Goal: Task Accomplishment & Management: Use online tool/utility

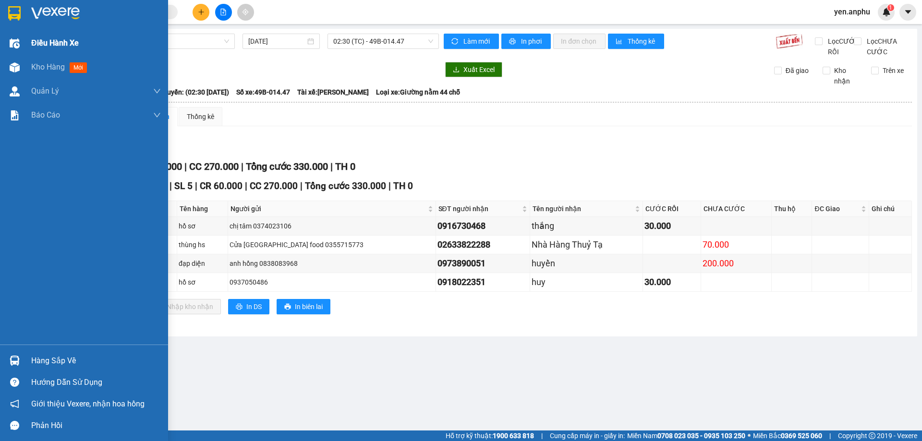
click at [52, 44] on span "Điều hành xe" at bounding box center [55, 43] width 48 height 12
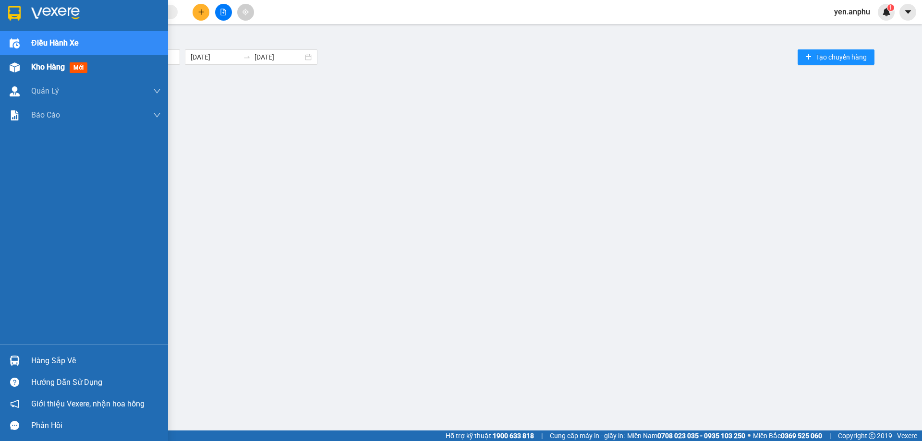
click at [40, 65] on span "Kho hàng" at bounding box center [48, 66] width 34 height 9
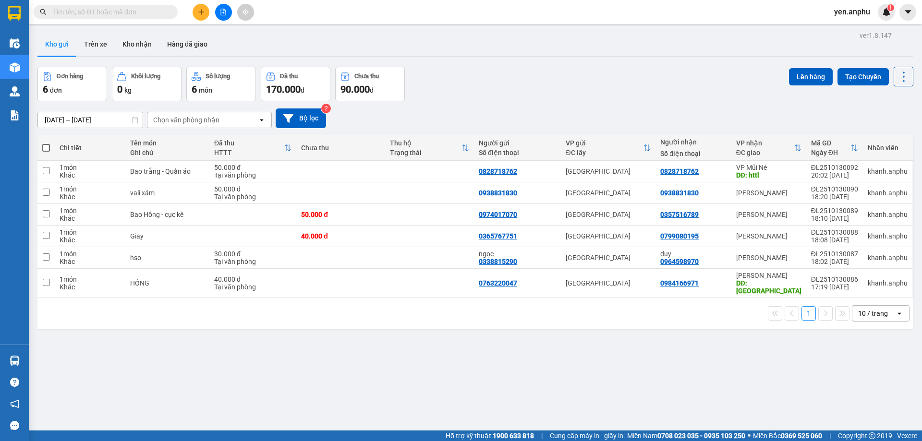
click at [876, 313] on div "10 / trang" at bounding box center [874, 313] width 43 height 15
click at [861, 413] on span "100 / trang" at bounding box center [870, 413] width 35 height 10
click at [49, 147] on span at bounding box center [46, 148] width 8 height 8
click at [46, 143] on input "checkbox" at bounding box center [46, 143] width 0 height 0
checkbox input "true"
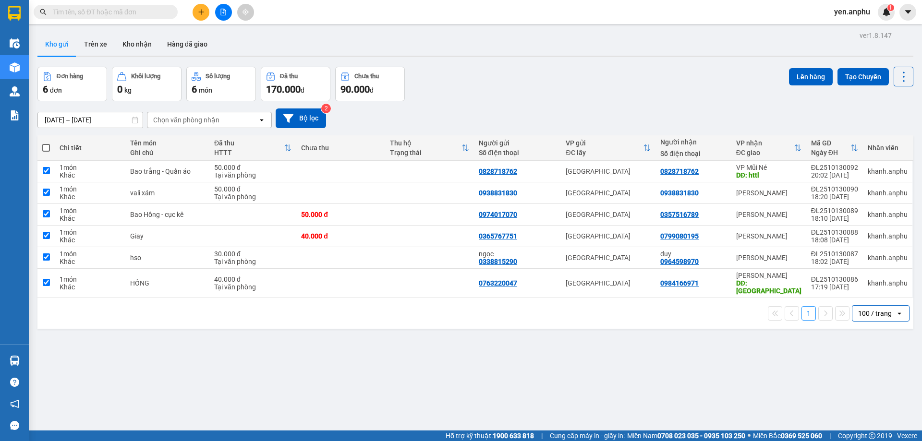
checkbox input "true"
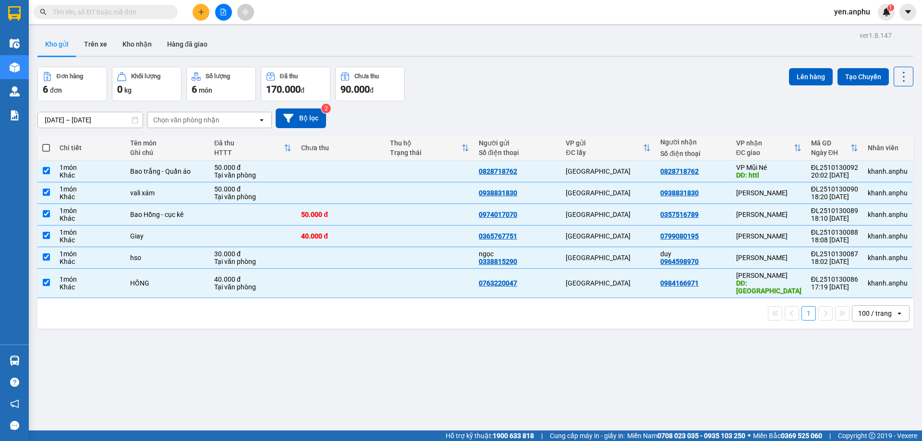
click at [49, 147] on span at bounding box center [46, 148] width 8 height 8
click at [46, 143] on input "checkbox" at bounding box center [46, 143] width 0 height 0
click at [824, 75] on button "Lên hàng" at bounding box center [811, 76] width 44 height 17
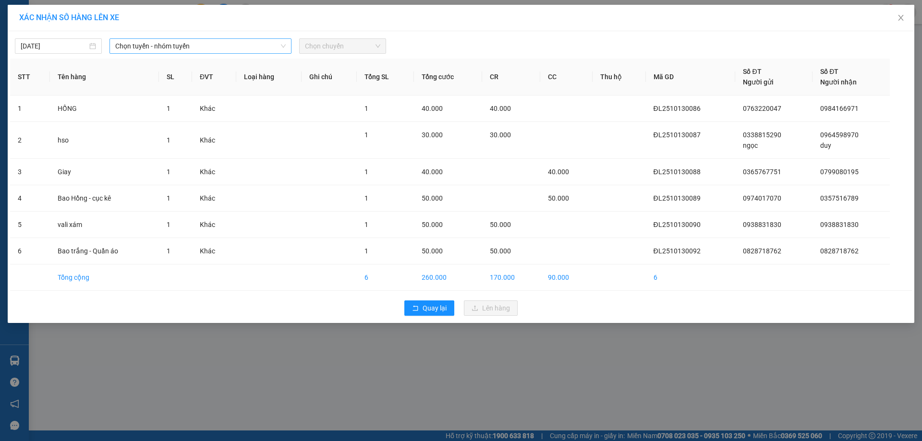
click at [156, 50] on span "Chọn tuyến - nhóm tuyến" at bounding box center [200, 46] width 171 height 14
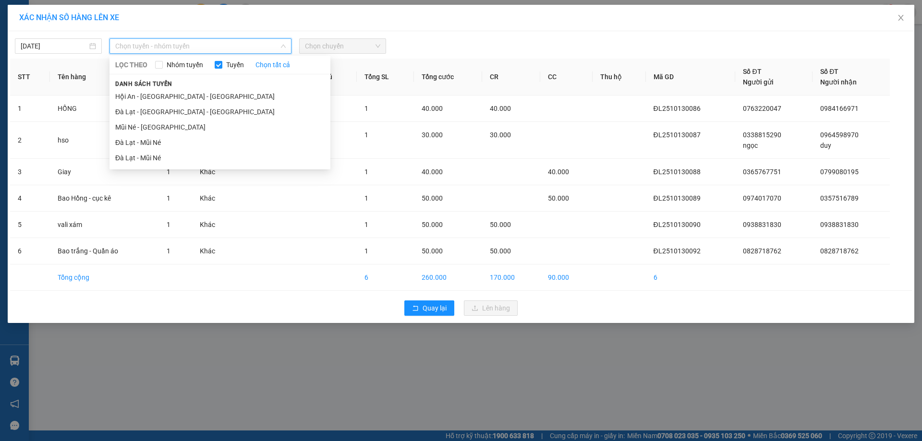
drag, startPoint x: 159, startPoint y: 142, endPoint x: 335, endPoint y: 66, distance: 192.4
click at [159, 141] on li "Đà Lạt - Mũi Né" at bounding box center [220, 142] width 221 height 15
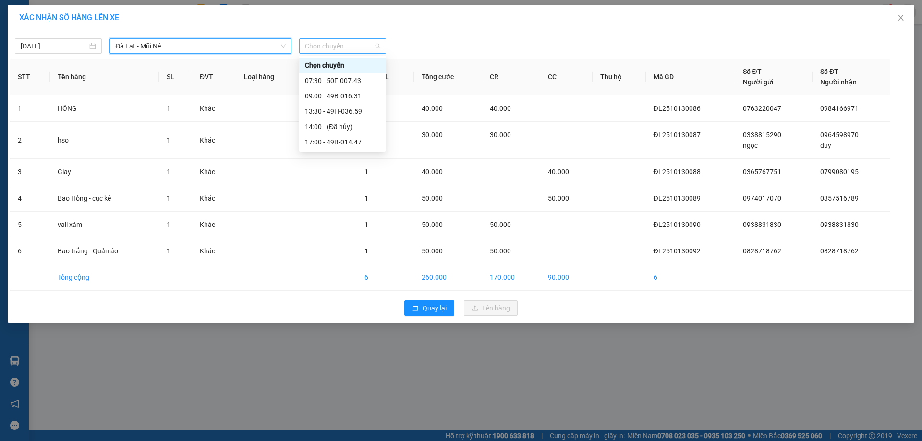
click at [353, 49] on span "Chọn chuyến" at bounding box center [342, 46] width 75 height 14
click at [320, 77] on div "07:30 - 50F-007.43" at bounding box center [342, 80] width 75 height 11
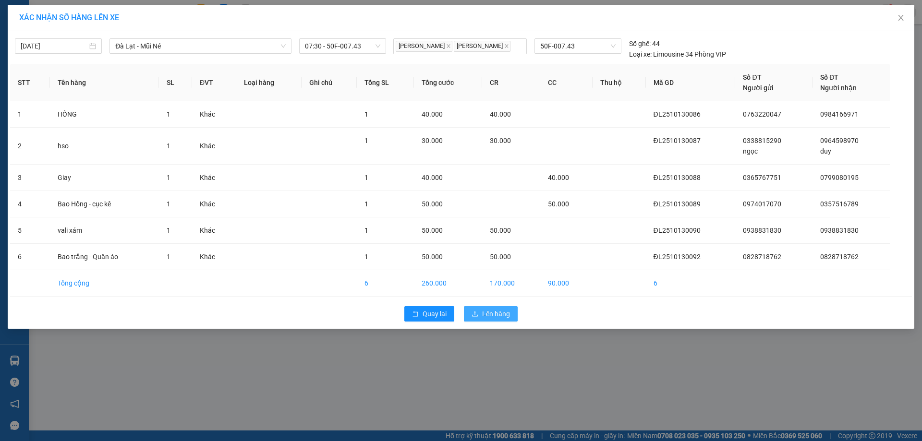
click at [478, 308] on button "Lên hàng" at bounding box center [491, 314] width 54 height 15
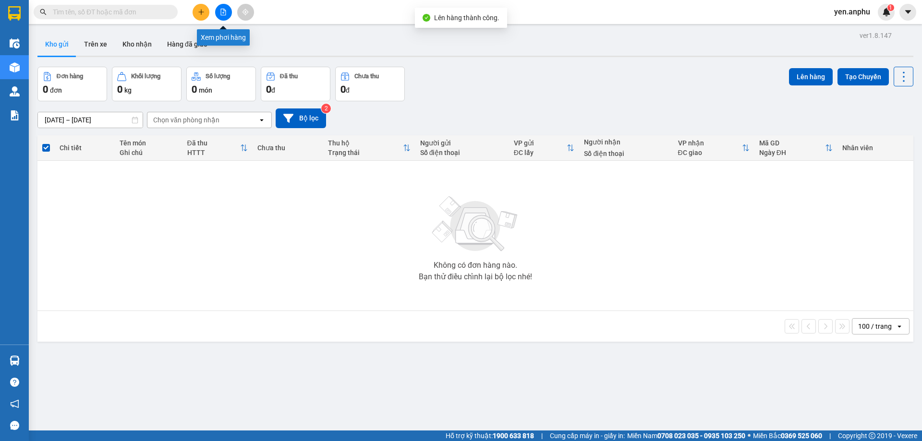
click at [220, 11] on icon "file-add" at bounding box center [223, 12] width 7 height 7
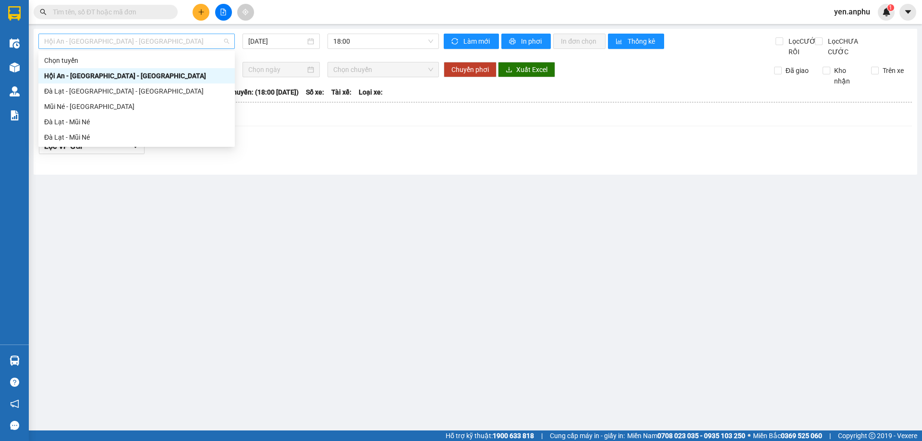
click at [83, 45] on span "Hội An - [GEOGRAPHIC_DATA] - [GEOGRAPHIC_DATA]" at bounding box center [136, 41] width 185 height 14
click at [102, 122] on div "Đà Lạt - Mũi Né" at bounding box center [136, 122] width 185 height 11
type input "[DATE]"
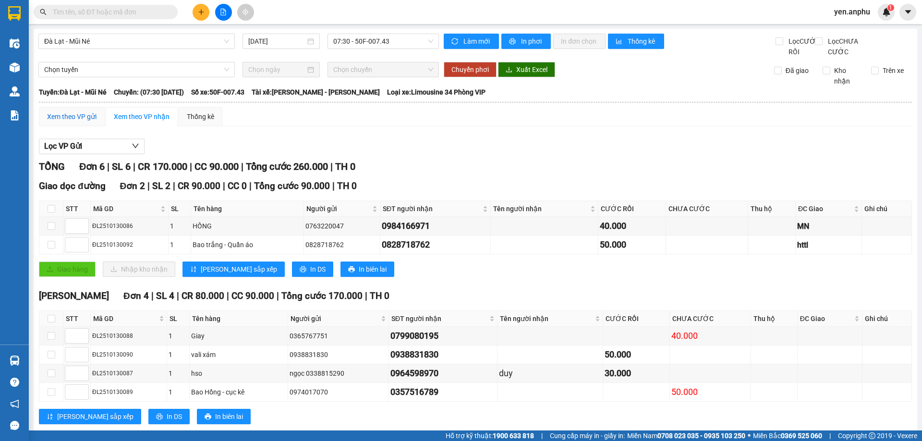
click at [63, 122] on div "Xem theo VP gửi" at bounding box center [71, 116] width 49 height 11
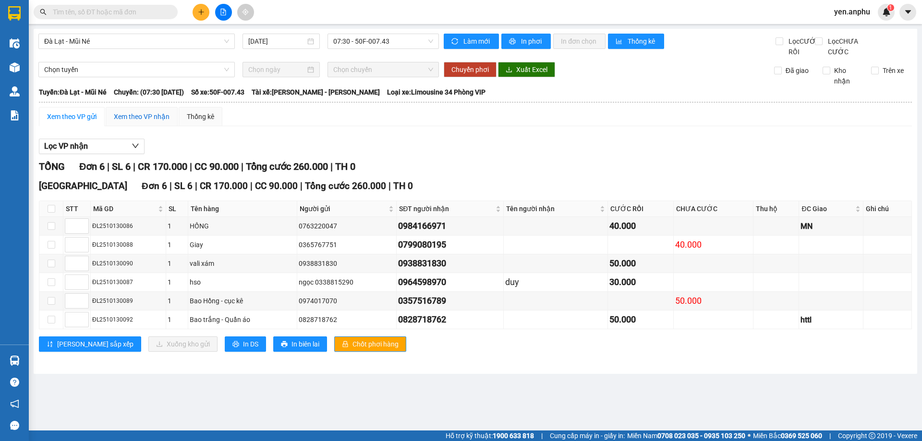
click at [140, 122] on div "Xem theo VP nhận" at bounding box center [142, 116] width 56 height 11
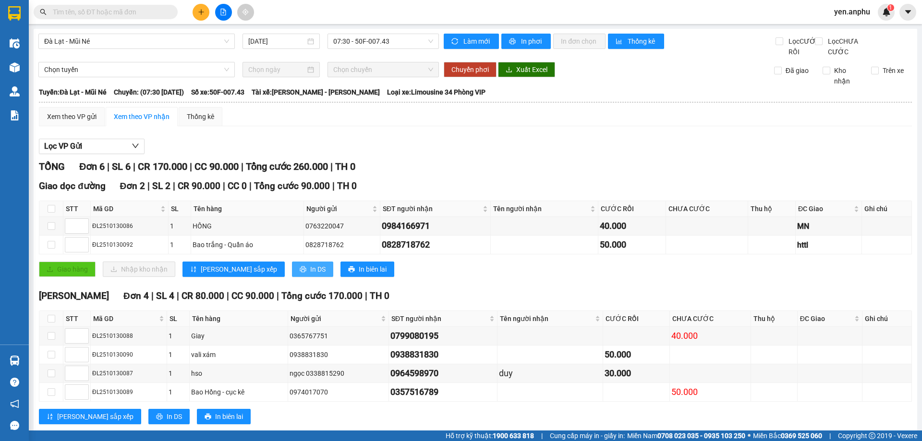
click at [310, 275] on span "In DS" at bounding box center [317, 269] width 15 height 11
